Goal: Task Accomplishment & Management: Complete application form

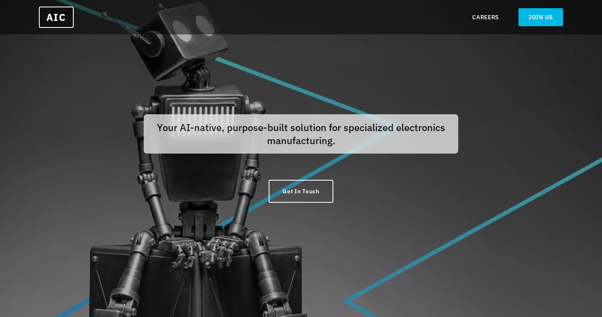
click at [553, 21] on link "JOIN US" at bounding box center [541, 17] width 45 height 18
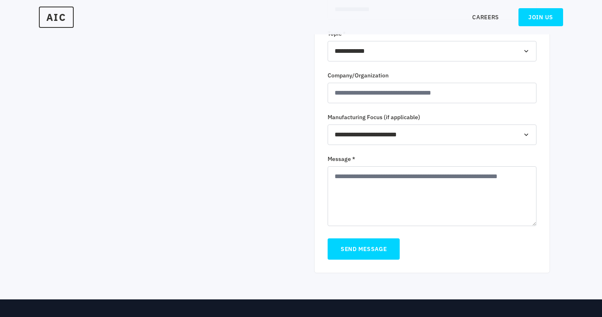
scroll to position [308, 0]
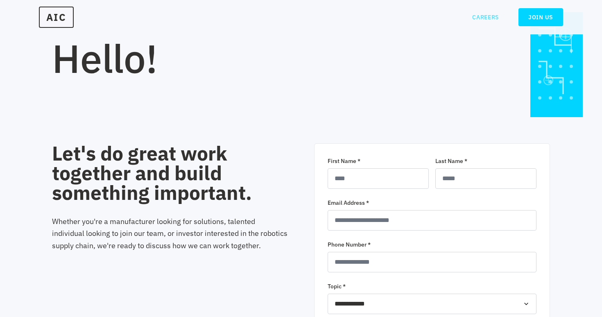
click at [491, 18] on link "CAREERS" at bounding box center [485, 17] width 27 height 8
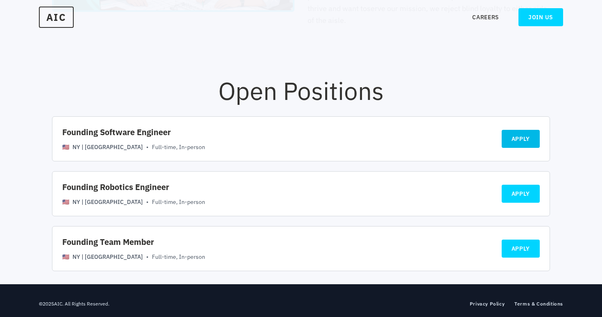
click at [535, 139] on link "APPLY" at bounding box center [521, 139] width 39 height 18
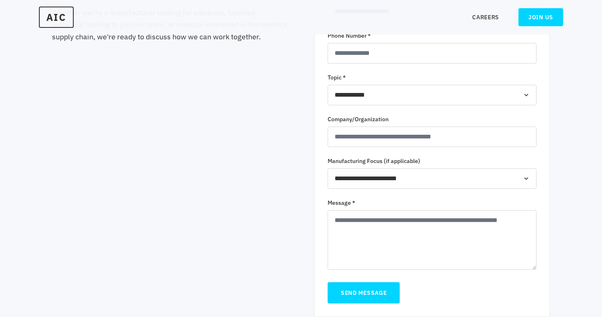
scroll to position [308, 0]
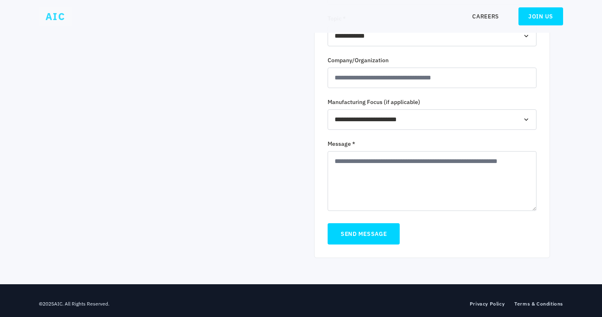
click at [67, 20] on span "AIC" at bounding box center [55, 17] width 33 height 20
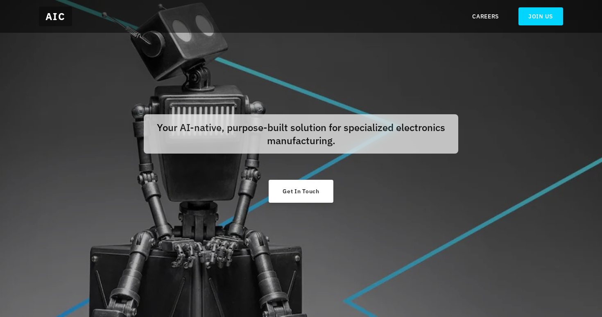
click at [329, 187] on link "Get In Touch" at bounding box center [301, 191] width 64 height 23
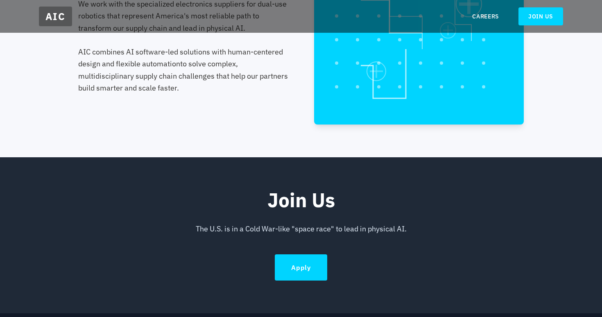
scroll to position [412, 0]
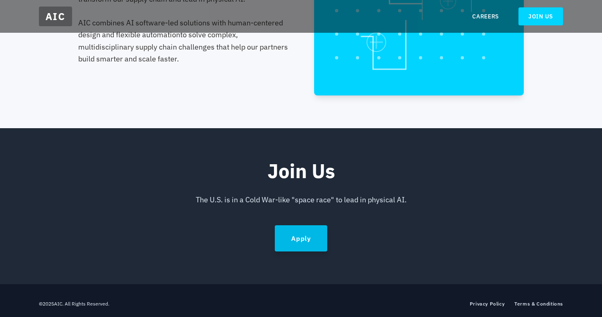
click at [318, 246] on link "Apply" at bounding box center [301, 238] width 52 height 26
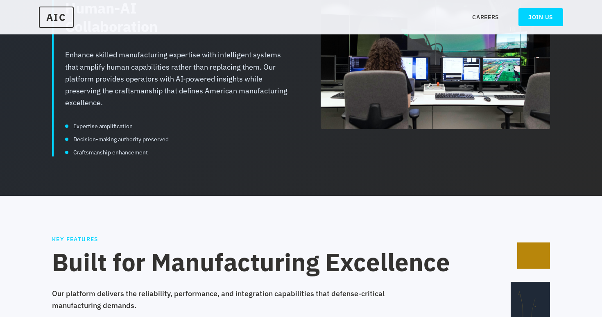
scroll to position [1172, 0]
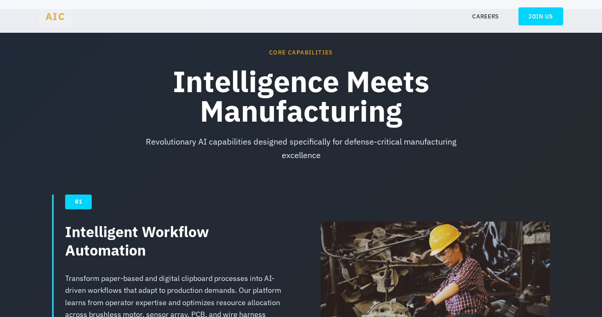
click at [70, 19] on span "AIC" at bounding box center [55, 17] width 33 height 20
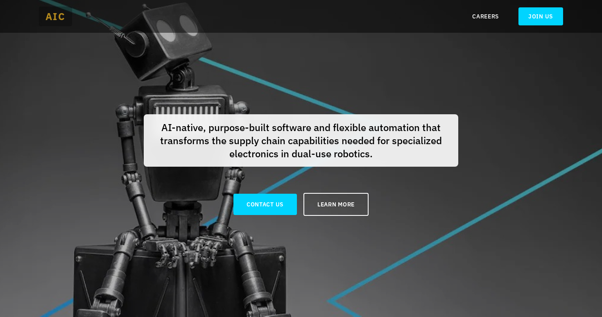
click at [49, 20] on span "AIC" at bounding box center [55, 17] width 33 height 20
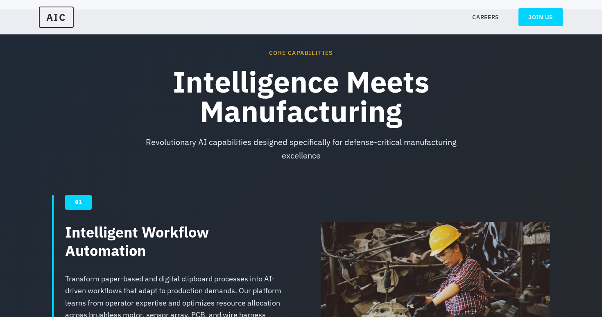
scroll to position [249, 0]
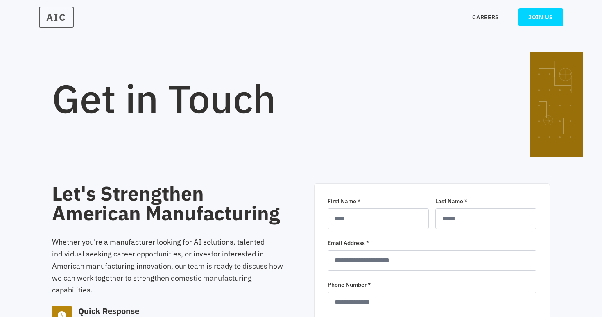
click at [65, 26] on span "AIC" at bounding box center [56, 17] width 35 height 21
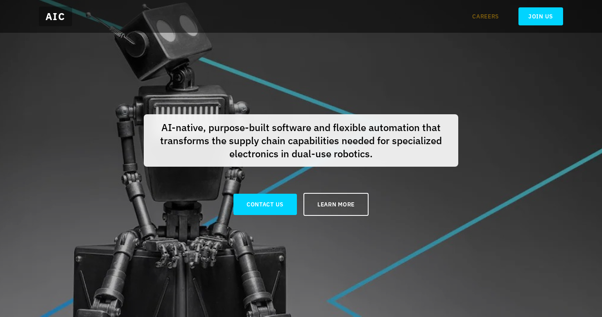
click at [494, 20] on link "CAREERS" at bounding box center [485, 16] width 27 height 8
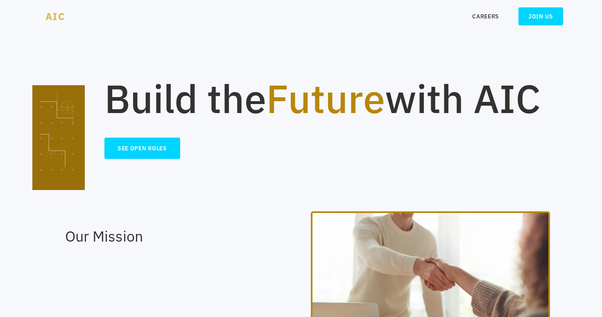
click at [72, 16] on span "AIC" at bounding box center [55, 17] width 33 height 20
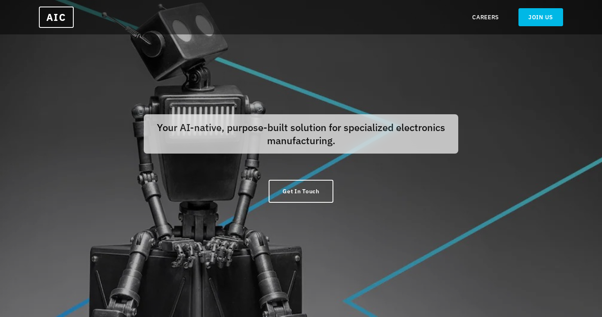
click at [561, 19] on link "JOIN US" at bounding box center [541, 17] width 45 height 18
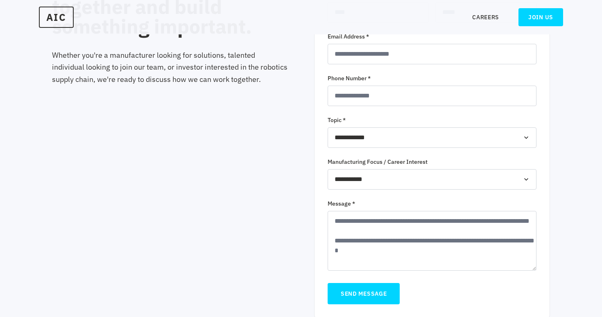
scroll to position [266, 0]
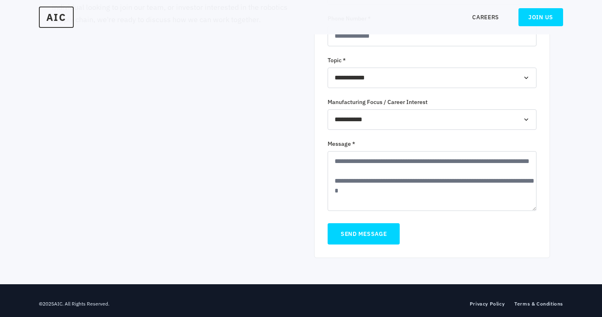
click at [413, 78] on select "**********" at bounding box center [432, 78] width 209 height 20
click at [413, 120] on select "**********" at bounding box center [432, 119] width 209 height 20
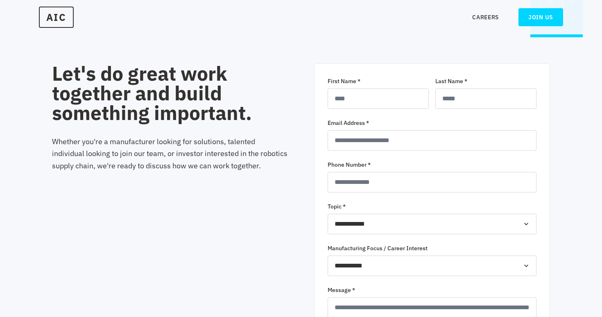
scroll to position [133, 0]
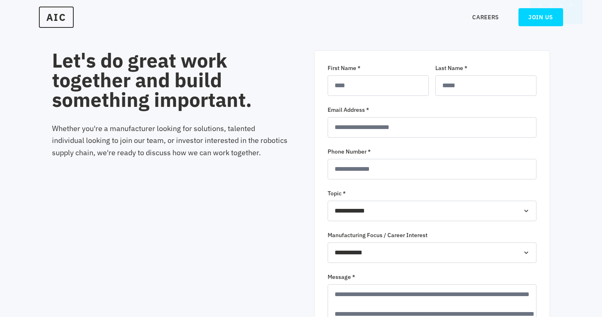
click at [381, 92] on input "First Name *" at bounding box center [378, 85] width 101 height 20
